Goal: Download file/media

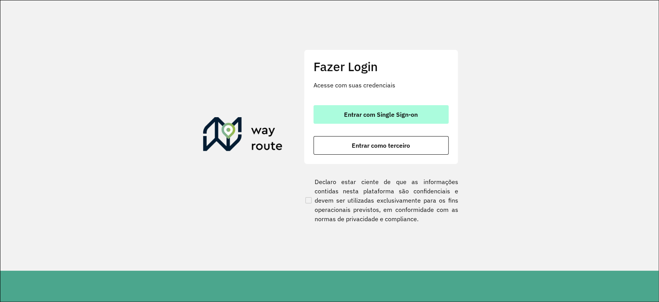
click at [390, 117] on span "Entrar com Single Sign-on" at bounding box center [381, 114] width 74 height 6
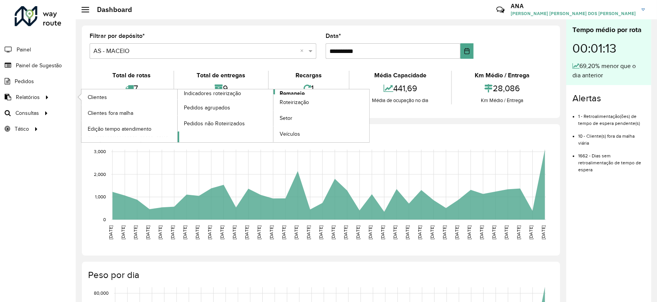
click at [283, 93] on span "Romaneio" at bounding box center [292, 93] width 25 height 8
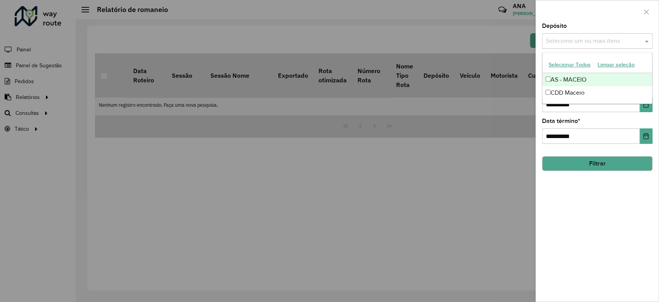
click at [596, 41] on input "text" at bounding box center [593, 41] width 99 height 9
click at [570, 63] on button "Selecionar Todos" at bounding box center [569, 65] width 49 height 12
click at [645, 112] on button "Choose Date" at bounding box center [646, 104] width 13 height 15
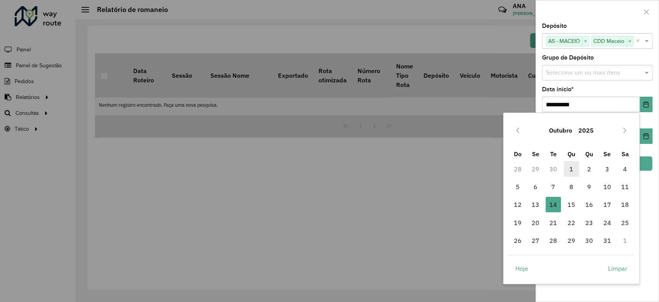
click at [570, 165] on span "1" at bounding box center [571, 168] width 15 height 15
type input "**********"
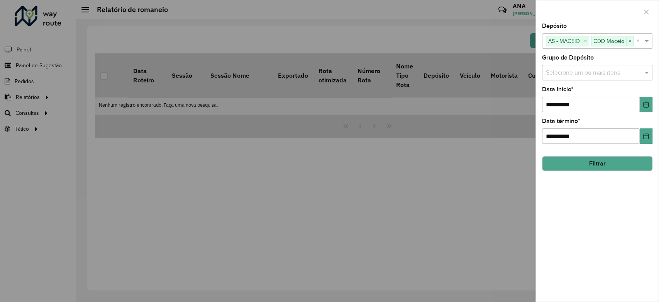
click at [628, 166] on button "Filtrar" at bounding box center [597, 163] width 110 height 15
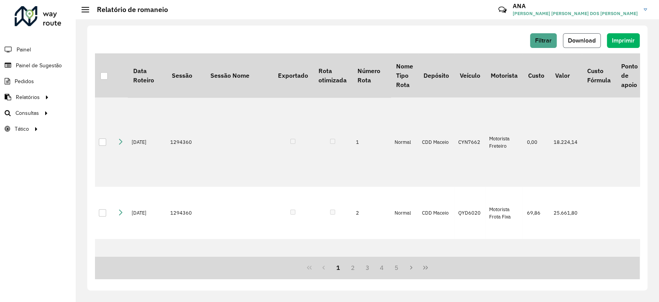
click at [581, 40] on span "Download" at bounding box center [582, 40] width 28 height 7
drag, startPoint x: 584, startPoint y: 41, endPoint x: 636, endPoint y: 42, distance: 51.8
click at [626, 80] on div "Filtrar Download Imprimir Data Roteiro Sessão Sessão Nome Exportado Rota otimiz…" at bounding box center [367, 157] width 560 height 265
